Goal: Use online tool/utility: Utilize a website feature to perform a specific function

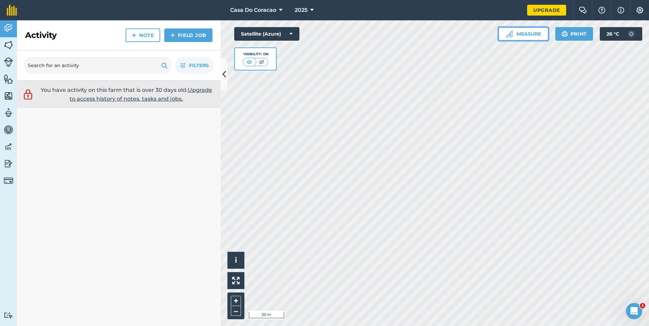
click at [523, 33] on button "Measure" at bounding box center [523, 34] width 50 height 14
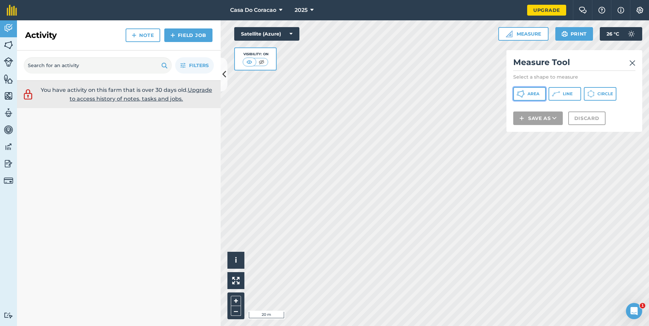
click at [543, 94] on button "Area" at bounding box center [529, 94] width 33 height 14
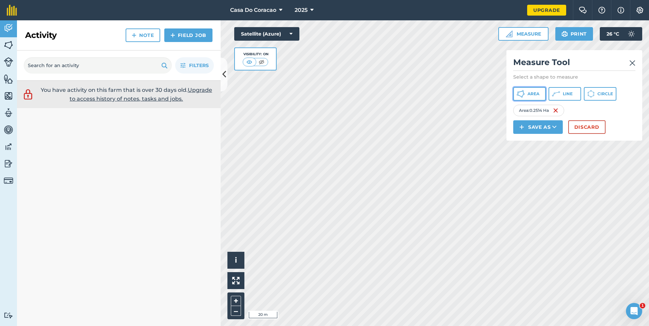
click at [528, 92] on span "Area" at bounding box center [533, 93] width 12 height 5
click at [630, 63] on img at bounding box center [632, 63] width 6 height 8
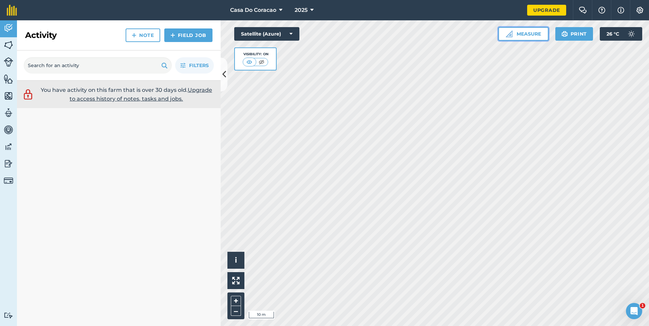
click at [534, 34] on button "Measure" at bounding box center [523, 34] width 50 height 14
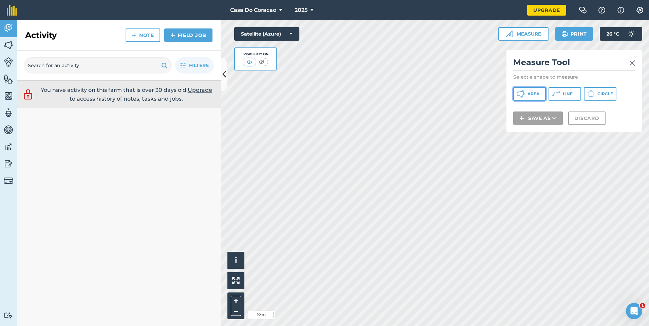
click at [529, 93] on span "Area" at bounding box center [533, 93] width 12 height 5
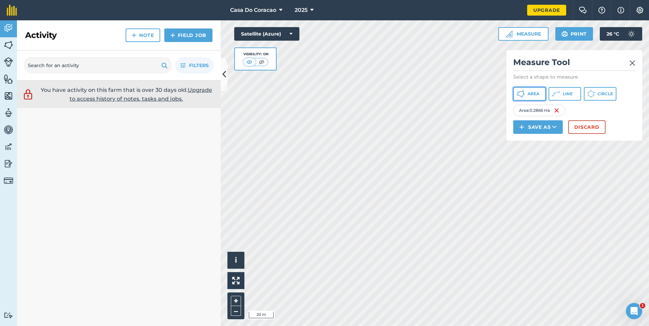
click at [539, 94] on span "Area" at bounding box center [533, 93] width 12 height 5
click at [620, 115] on img at bounding box center [617, 111] width 5 height 8
click at [532, 93] on span "Area" at bounding box center [533, 93] width 12 height 5
click at [561, 115] on img at bounding box center [558, 111] width 5 height 8
click at [532, 116] on div "Area : 0.03764 Ha" at bounding box center [540, 111] width 55 height 12
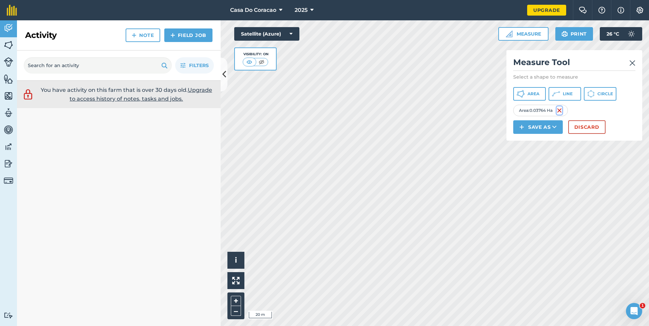
click at [559, 115] on img at bounding box center [559, 111] width 5 height 8
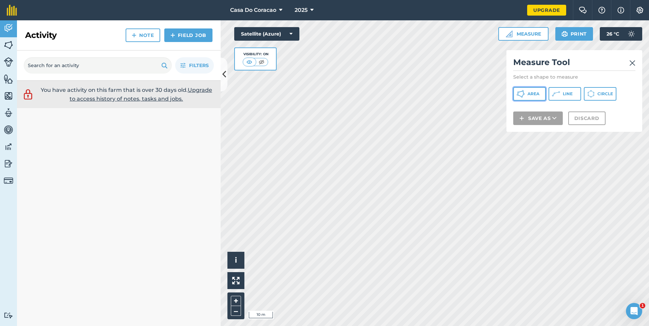
click at [534, 95] on span "Area" at bounding box center [533, 93] width 12 height 5
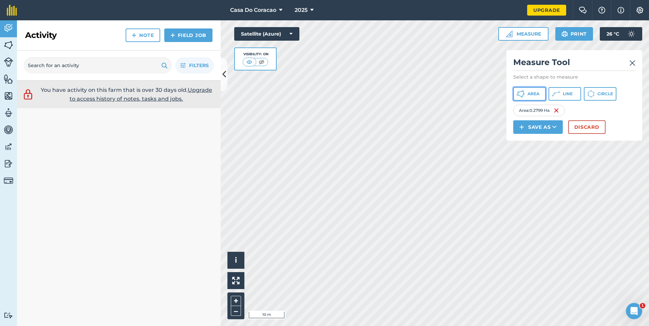
click at [532, 89] on button "Area" at bounding box center [529, 94] width 33 height 14
click at [531, 31] on button "Measure" at bounding box center [523, 34] width 50 height 14
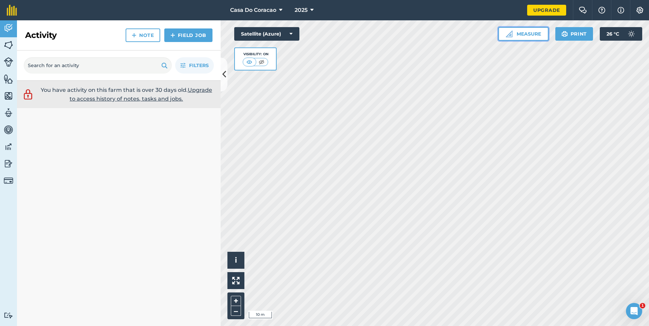
click at [520, 34] on button "Measure" at bounding box center [523, 34] width 50 height 14
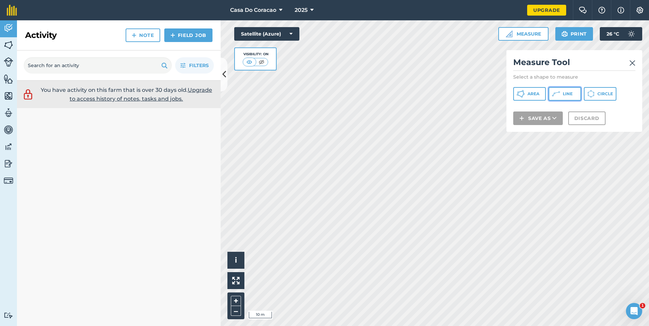
click at [575, 91] on button "Line" at bounding box center [564, 94] width 33 height 14
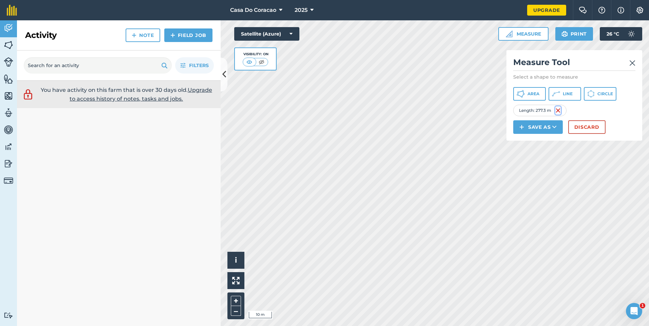
click at [558, 115] on img at bounding box center [557, 111] width 5 height 8
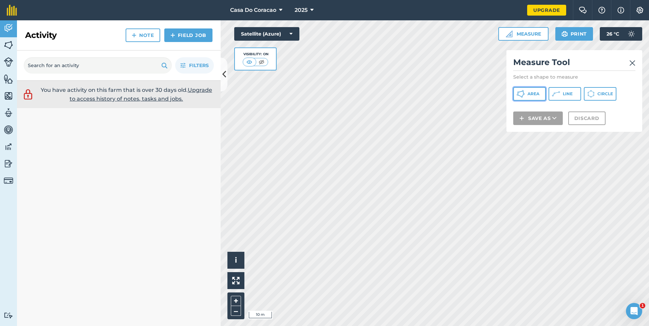
click at [533, 94] on span "Area" at bounding box center [533, 93] width 12 height 5
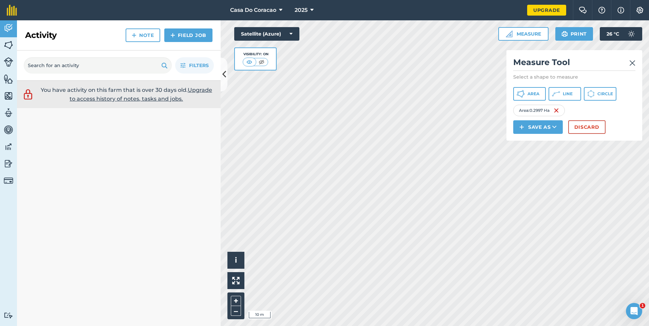
click at [203, 71] on div "Activity Fields Livestock Features Maps Team Vehicles Data Reporting Billing Tu…" at bounding box center [324, 173] width 649 height 306
click at [596, 134] on button "Discard" at bounding box center [586, 127] width 37 height 14
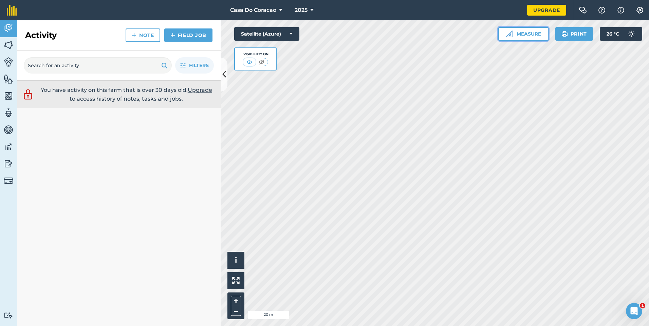
click at [540, 31] on button "Measure" at bounding box center [523, 34] width 50 height 14
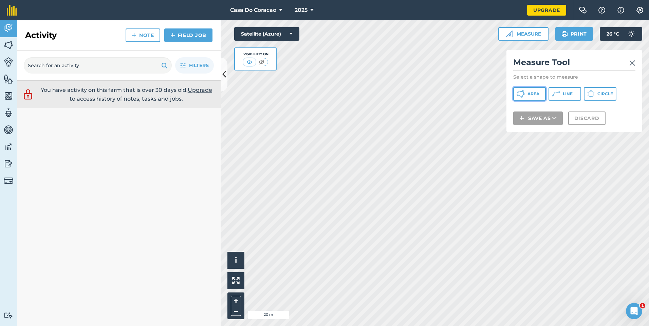
click at [532, 93] on span "Area" at bounding box center [533, 93] width 12 height 5
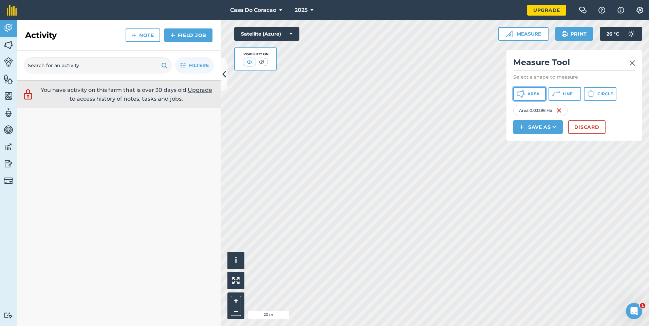
click at [535, 97] on button "Area" at bounding box center [529, 94] width 33 height 14
click at [538, 90] on button "Area" at bounding box center [529, 94] width 33 height 14
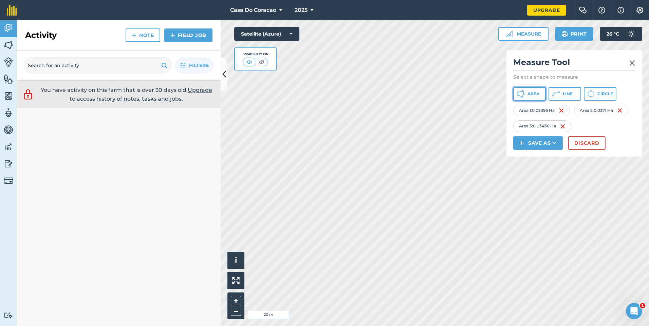
click at [535, 95] on span "Area" at bounding box center [533, 93] width 12 height 5
click at [537, 93] on span "Area" at bounding box center [533, 93] width 12 height 5
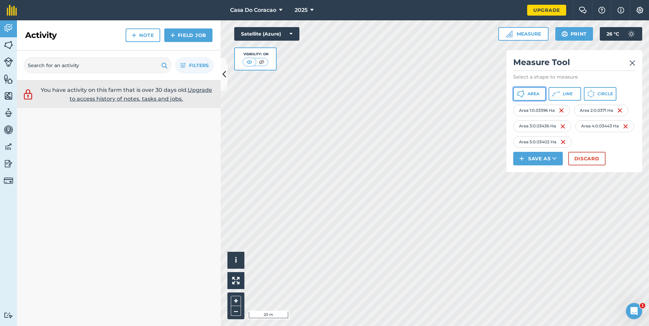
click at [523, 90] on button "Area" at bounding box center [529, 94] width 33 height 14
click at [531, 93] on span "Area" at bounding box center [533, 93] width 12 height 5
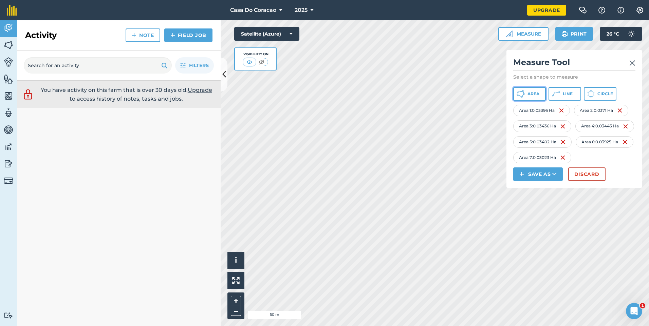
click at [527, 92] on button "Area" at bounding box center [529, 94] width 33 height 14
click at [531, 92] on span "Area" at bounding box center [533, 93] width 12 height 5
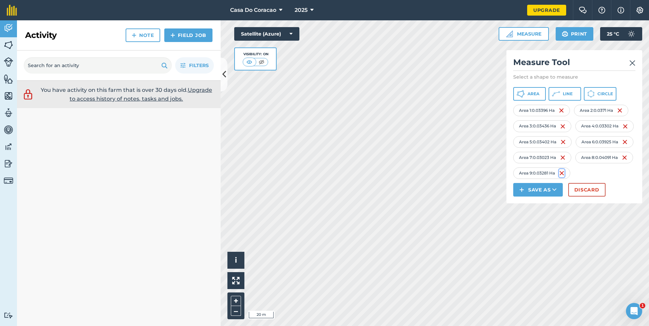
click at [561, 177] on img at bounding box center [561, 173] width 5 height 8
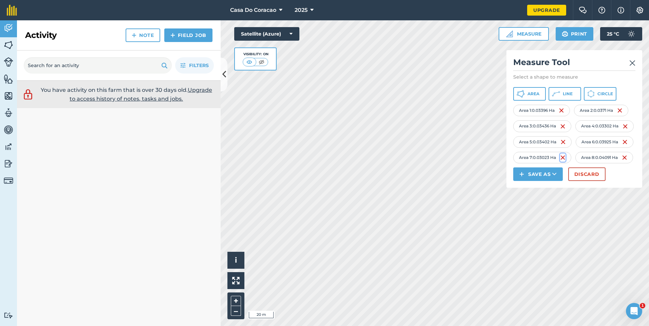
click at [565, 162] on img at bounding box center [562, 158] width 5 height 8
click at [568, 148] on div "Area 5 : 0.03402 Ha" at bounding box center [542, 142] width 58 height 12
click at [566, 146] on img at bounding box center [562, 142] width 5 height 8
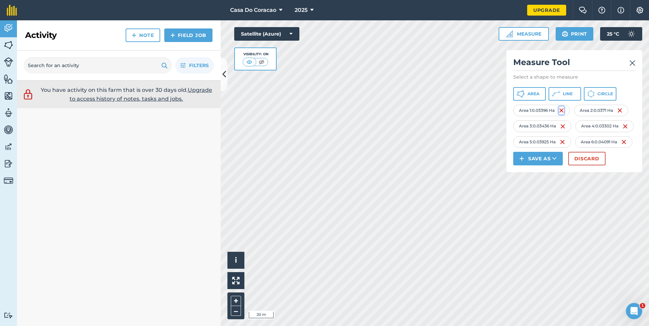
click at [564, 115] on img at bounding box center [561, 111] width 5 height 8
click at [564, 116] on div "Area 1 : 0.0371 Ha" at bounding box center [539, 111] width 53 height 12
drag, startPoint x: 564, startPoint y: 123, endPoint x: 563, endPoint y: 127, distance: 4.1
click at [563, 116] on div "Area 1 : 0.0371 Ha" at bounding box center [539, 111] width 53 height 12
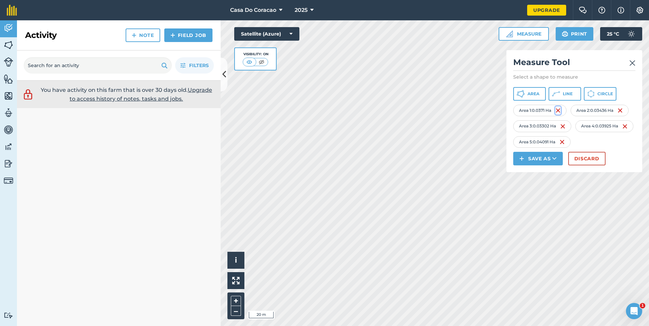
click at [560, 115] on img at bounding box center [557, 111] width 5 height 8
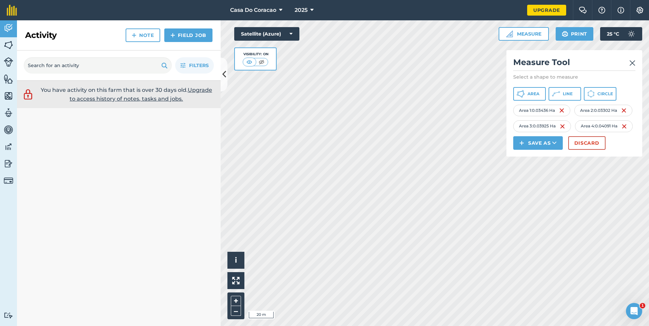
click at [558, 116] on div "Area 1 : 0.03436 Ha" at bounding box center [541, 111] width 57 height 12
click at [562, 115] on img at bounding box center [561, 111] width 5 height 8
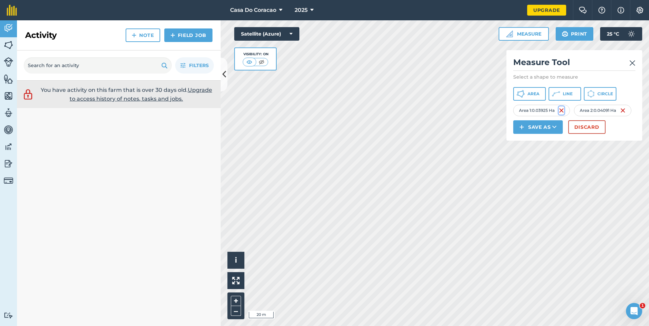
click at [562, 115] on img at bounding box center [561, 111] width 5 height 8
click at [561, 115] on img at bounding box center [558, 111] width 5 height 8
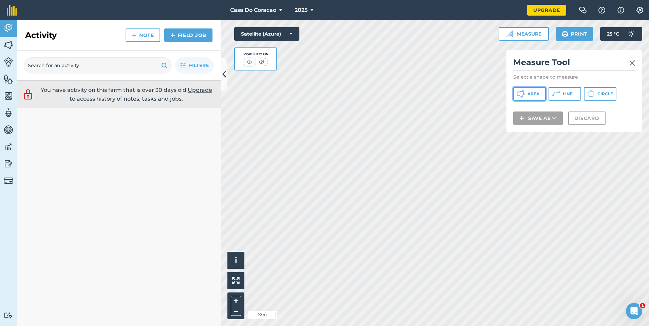
click at [540, 94] on button "Area" at bounding box center [529, 94] width 33 height 14
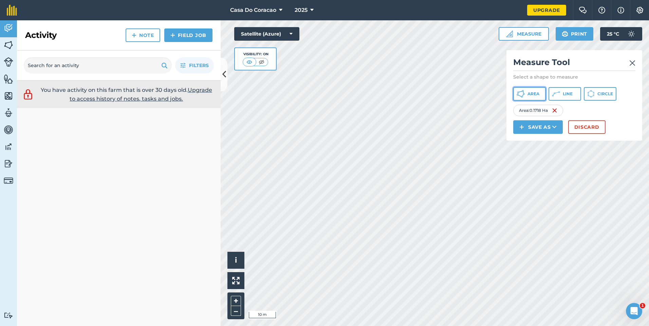
click at [543, 94] on button "Area" at bounding box center [529, 94] width 33 height 14
click at [624, 115] on img at bounding box center [620, 111] width 5 height 8
click at [541, 94] on button "Area" at bounding box center [529, 94] width 33 height 14
click at [533, 94] on span "Area" at bounding box center [533, 93] width 12 height 5
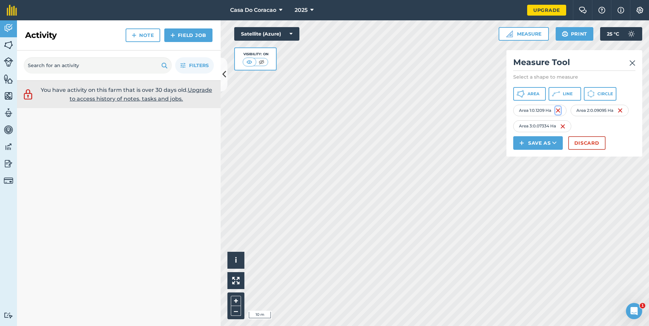
click at [560, 115] on img at bounding box center [557, 111] width 5 height 8
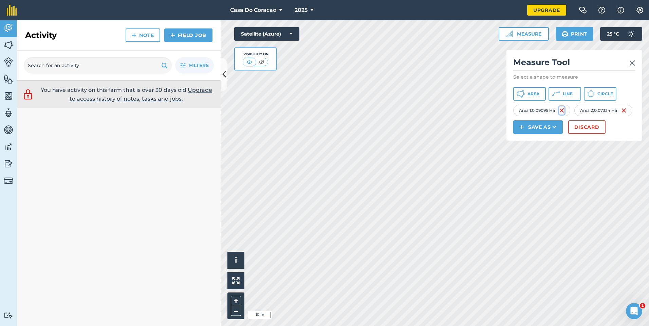
click at [561, 115] on img at bounding box center [561, 111] width 5 height 8
click at [562, 115] on img at bounding box center [559, 111] width 5 height 8
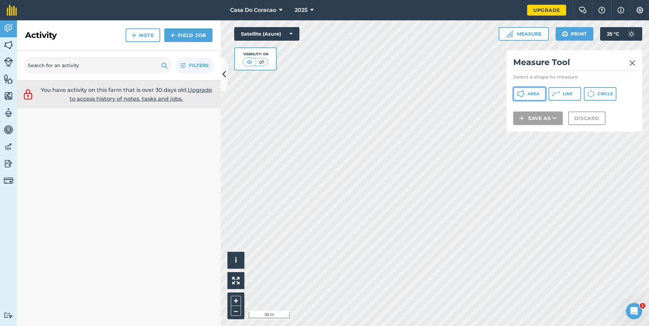
click at [545, 92] on button "Area" at bounding box center [529, 94] width 33 height 14
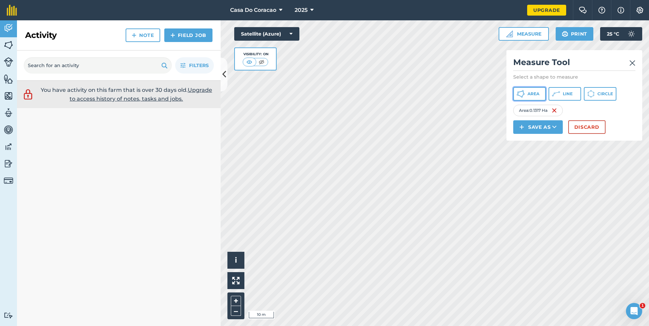
click at [539, 91] on button "Area" at bounding box center [529, 94] width 33 height 14
click at [536, 89] on button "Area" at bounding box center [529, 94] width 33 height 14
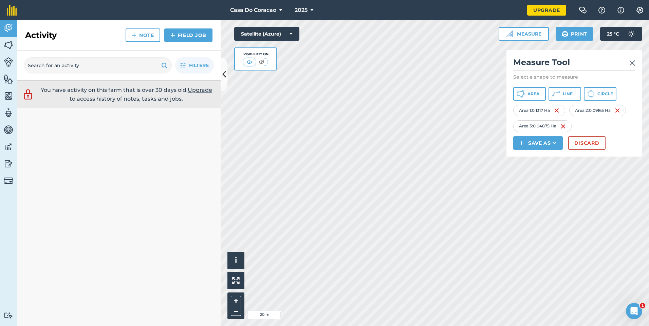
click at [333, 326] on html "Casa Do Coracao 2025 Upgrade Farm Chat Help Info Settings Map printing is not a…" at bounding box center [324, 163] width 649 height 326
click at [535, 98] on button "Area" at bounding box center [529, 94] width 33 height 14
click at [537, 93] on span "Area" at bounding box center [533, 93] width 12 height 5
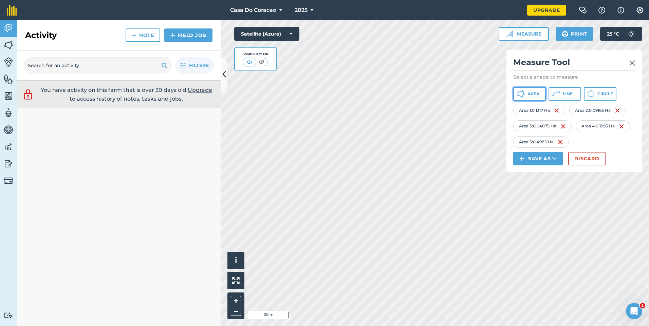
click at [526, 95] on button "Area" at bounding box center [529, 94] width 33 height 14
click at [531, 91] on button "Area" at bounding box center [529, 94] width 33 height 14
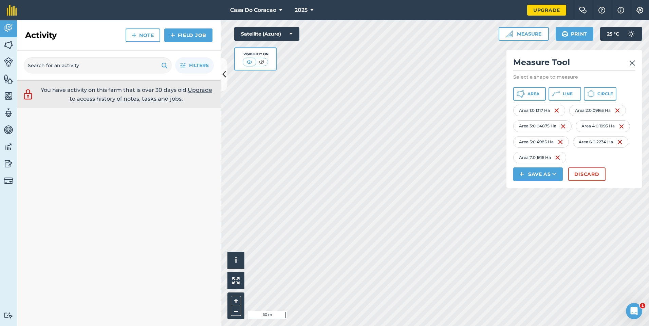
click at [276, 55] on div "Click to start drawing i © 2025 TomTom, Microsoft 50 m + – Satellite (Azure) Vi…" at bounding box center [435, 173] width 428 height 306
click at [537, 95] on span "Area" at bounding box center [533, 93] width 12 height 5
click at [530, 91] on button "Area" at bounding box center [529, 94] width 33 height 14
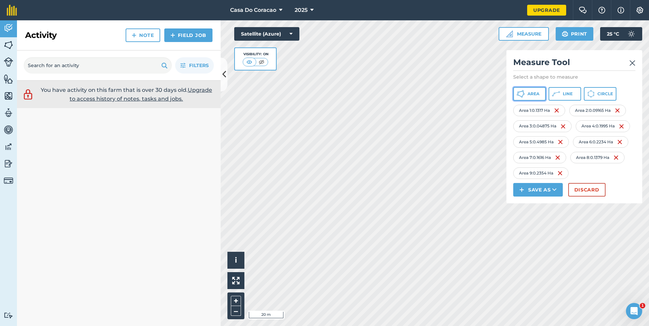
click at [534, 96] on span "Area" at bounding box center [533, 93] width 12 height 5
click at [625, 177] on img at bounding box center [622, 173] width 5 height 8
click at [535, 96] on span "Area" at bounding box center [533, 93] width 12 height 5
click at [532, 91] on button "Area" at bounding box center [529, 94] width 33 height 14
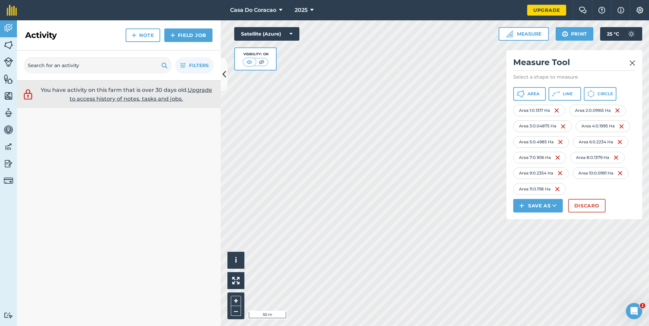
click at [408, 326] on html "Casa Do Coracao 2025 Upgrade Farm Chat Help Info Settings Map printing is not a…" at bounding box center [324, 163] width 649 height 326
